Goal: Task Accomplishment & Management: Use online tool/utility

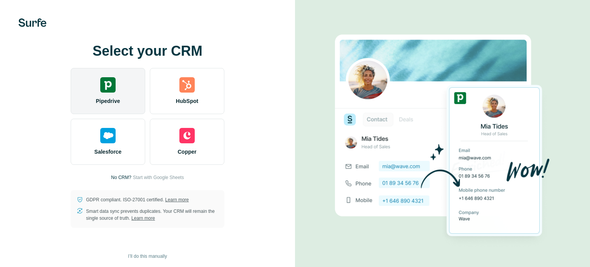
click at [111, 97] on span "Pipedrive" at bounding box center [108, 101] width 24 height 8
